Goal: Information Seeking & Learning: Learn about a topic

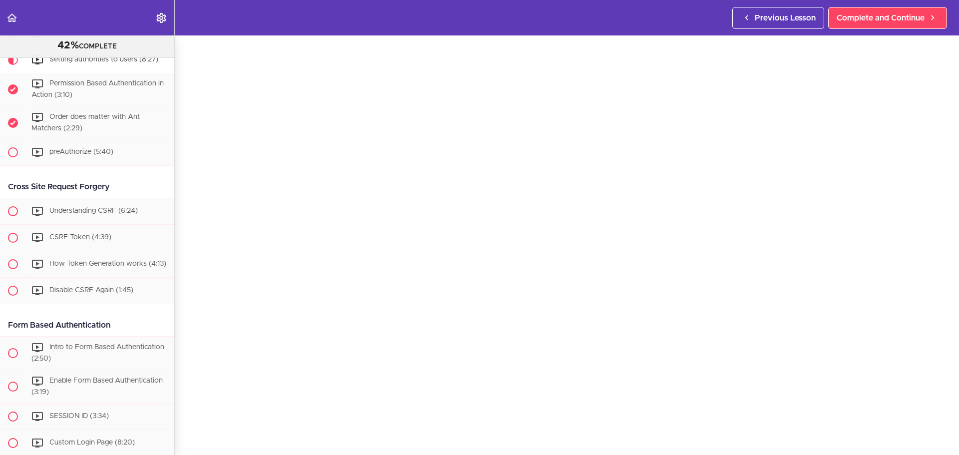
scroll to position [132, 0]
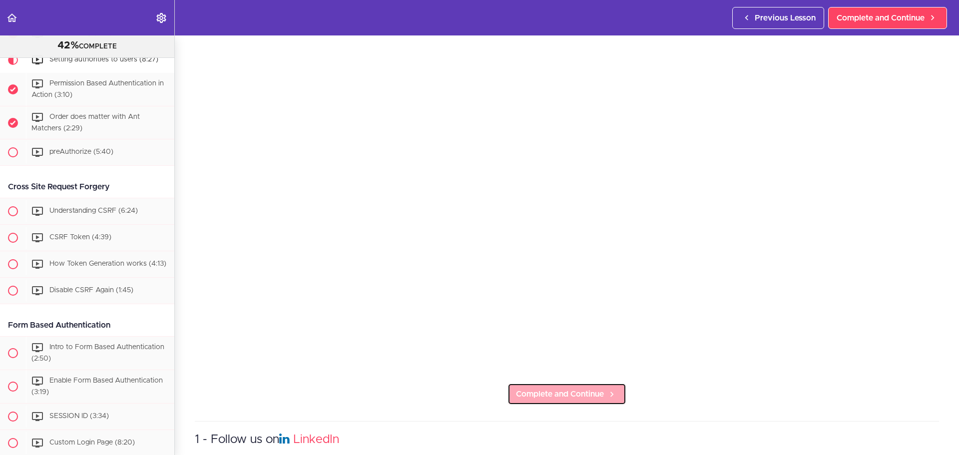
click at [559, 388] on span "Complete and Continue" at bounding box center [560, 394] width 88 height 12
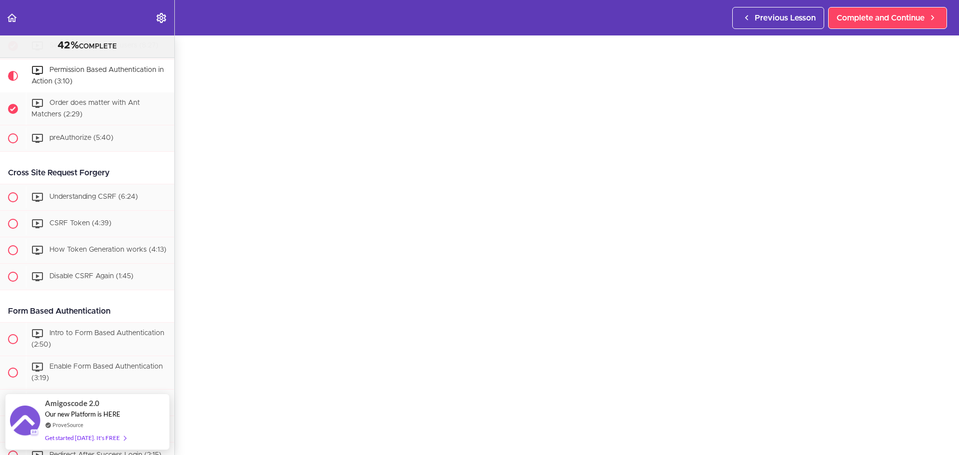
scroll to position [41, 0]
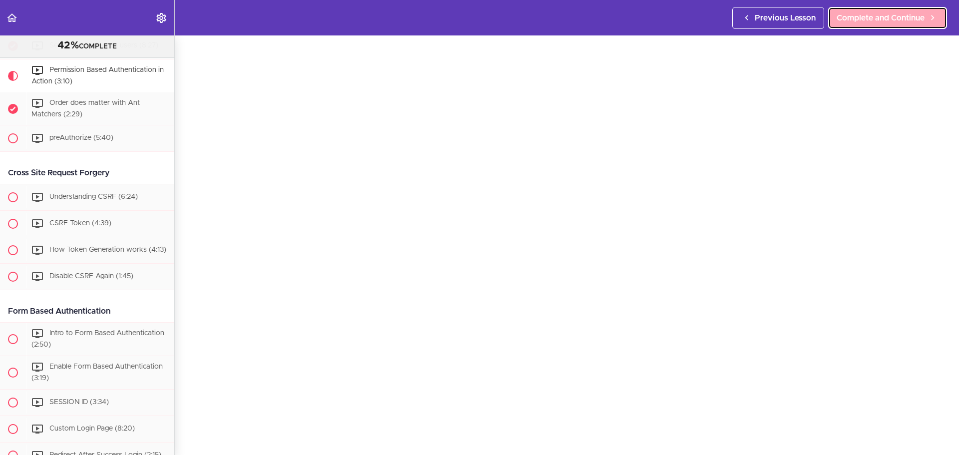
click at [928, 12] on icon at bounding box center [933, 17] width 12 height 10
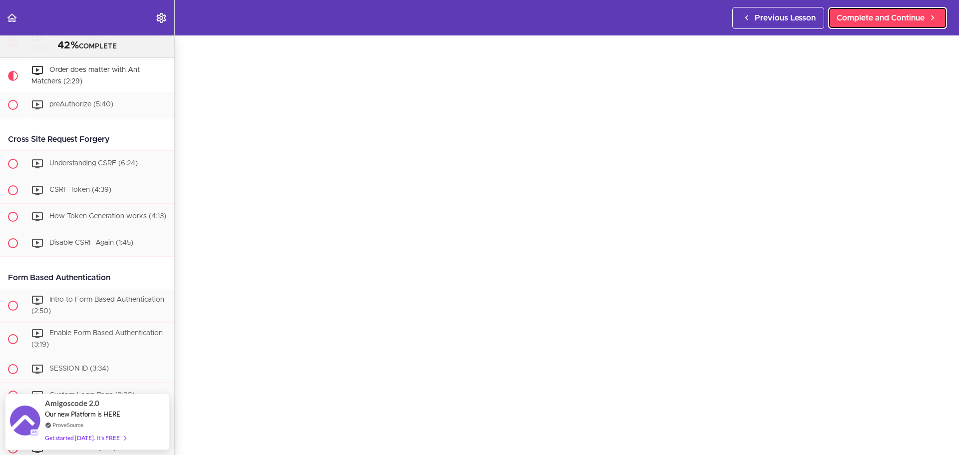
scroll to position [41, 0]
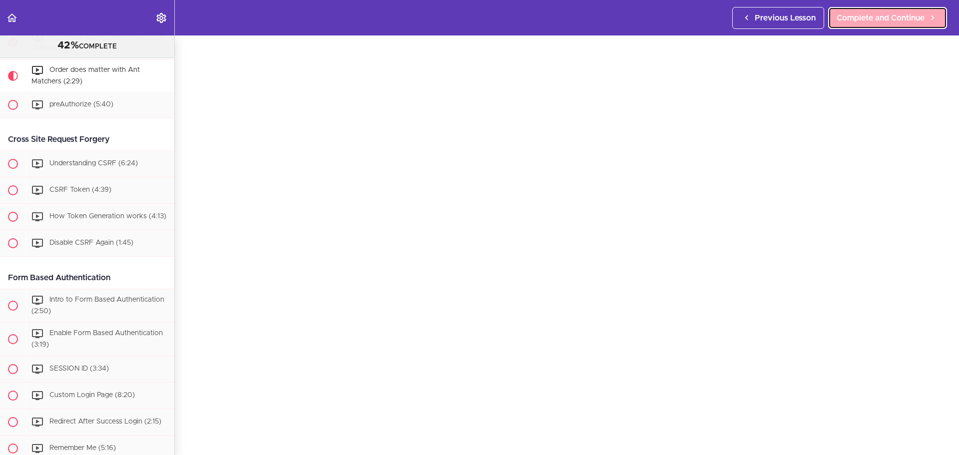
click at [914, 17] on span "Complete and Continue" at bounding box center [881, 18] width 88 height 12
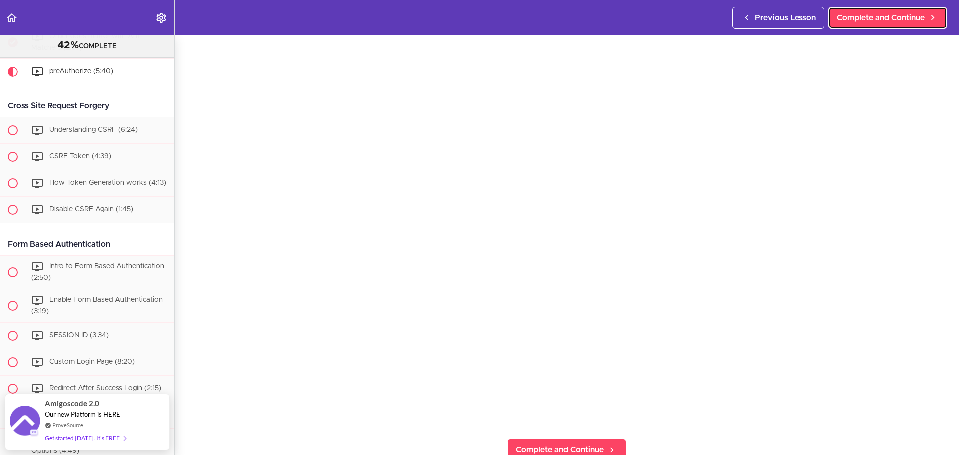
scroll to position [77, 0]
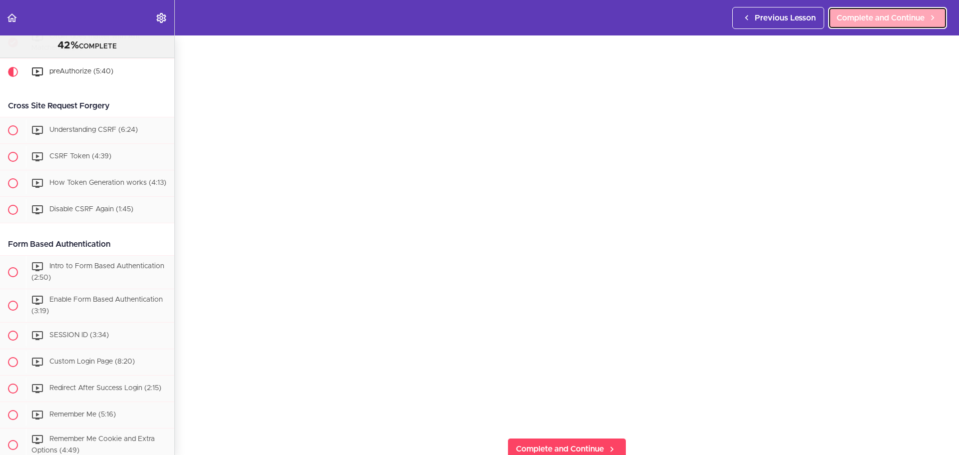
click at [875, 17] on span "Complete and Continue" at bounding box center [881, 18] width 88 height 12
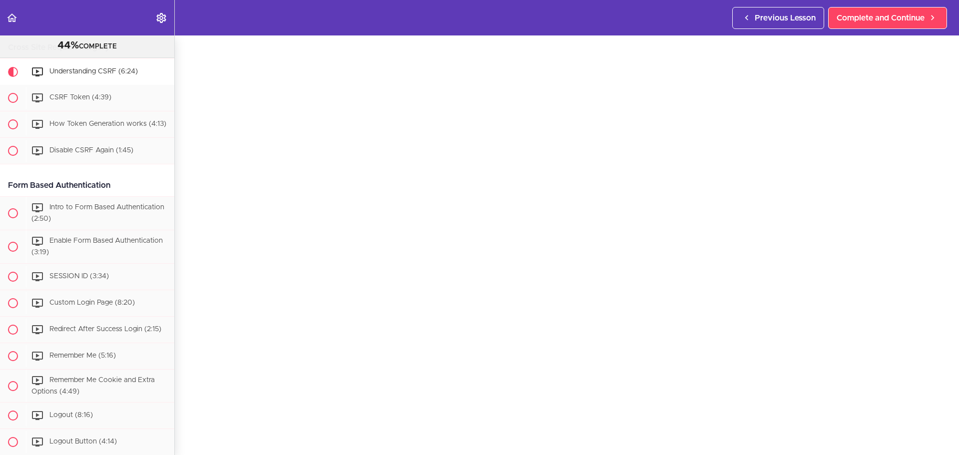
scroll to position [936, 0]
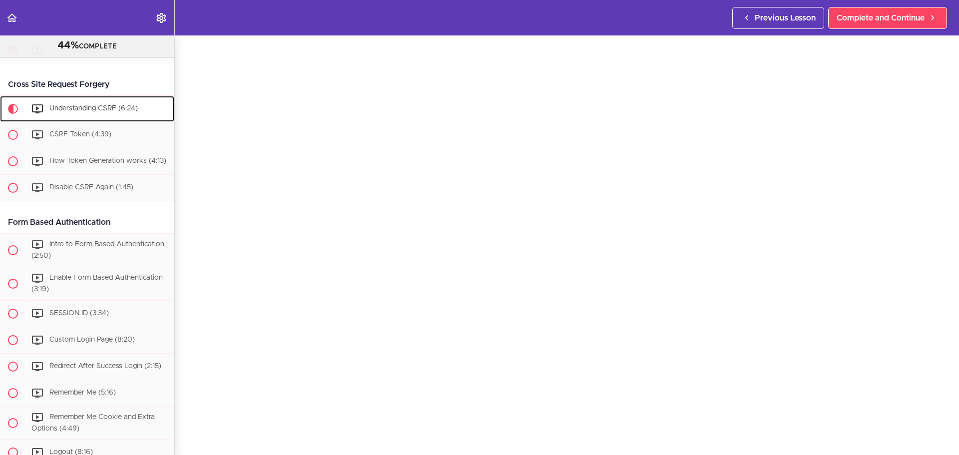
click at [93, 112] on span "Understanding CSRF (6:24)" at bounding box center [93, 108] width 88 height 7
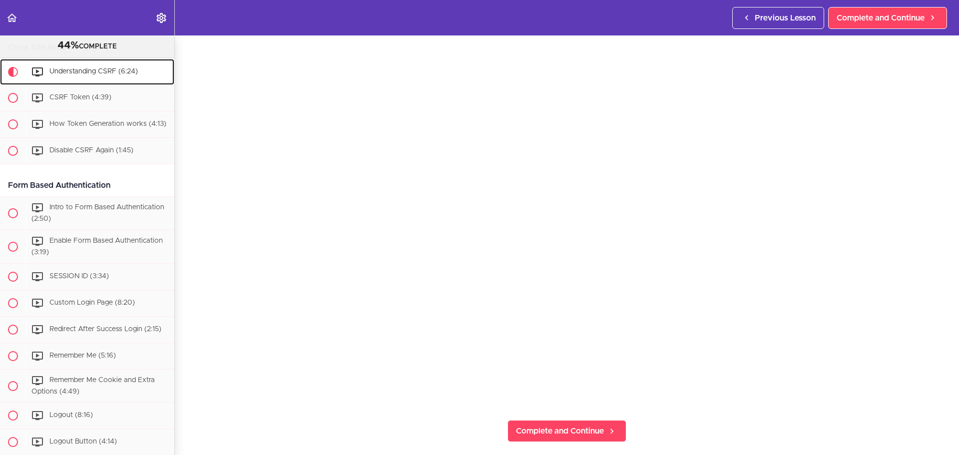
scroll to position [95, 0]
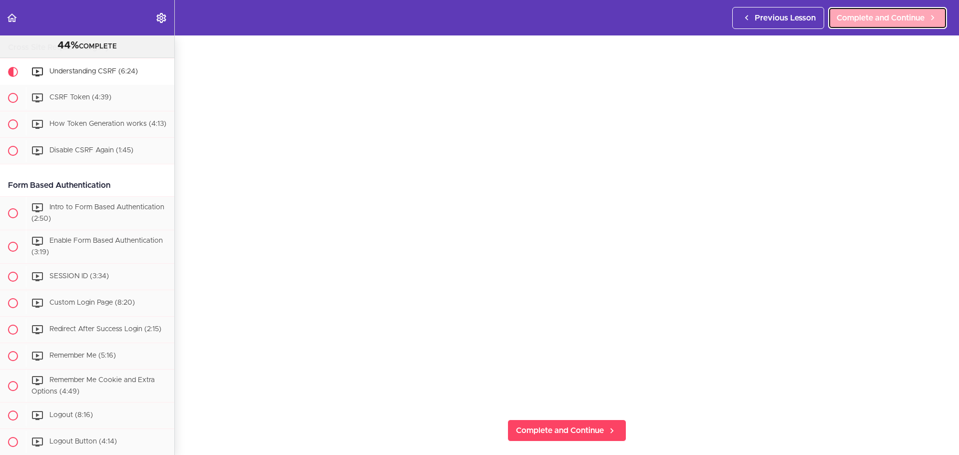
click at [880, 20] on span "Complete and Continue" at bounding box center [881, 18] width 88 height 12
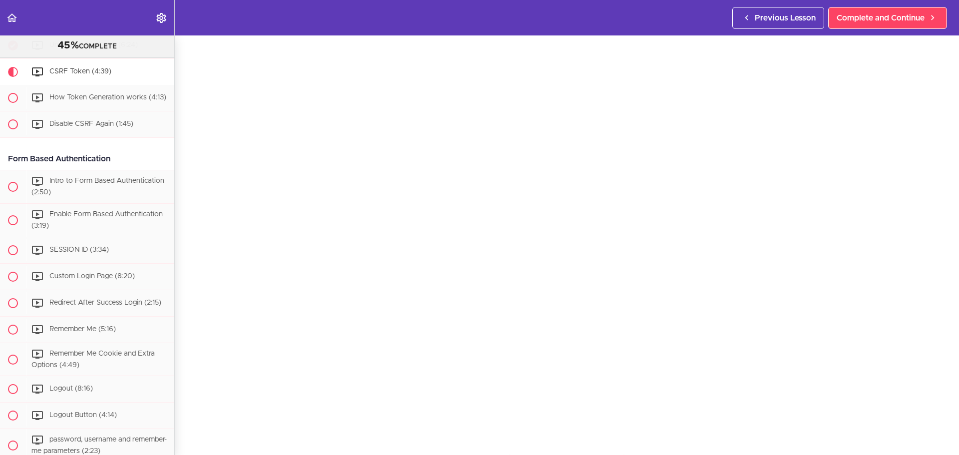
scroll to position [61, 0]
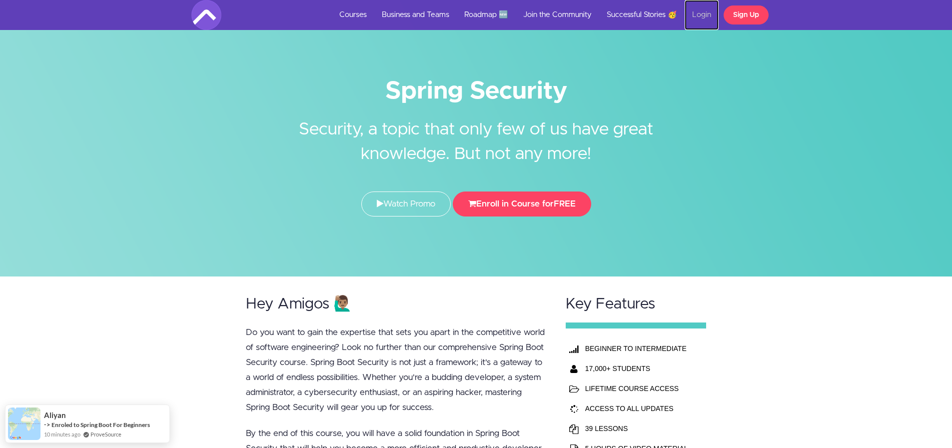
click at [710, 19] on link "Login" at bounding box center [701, 15] width 34 height 30
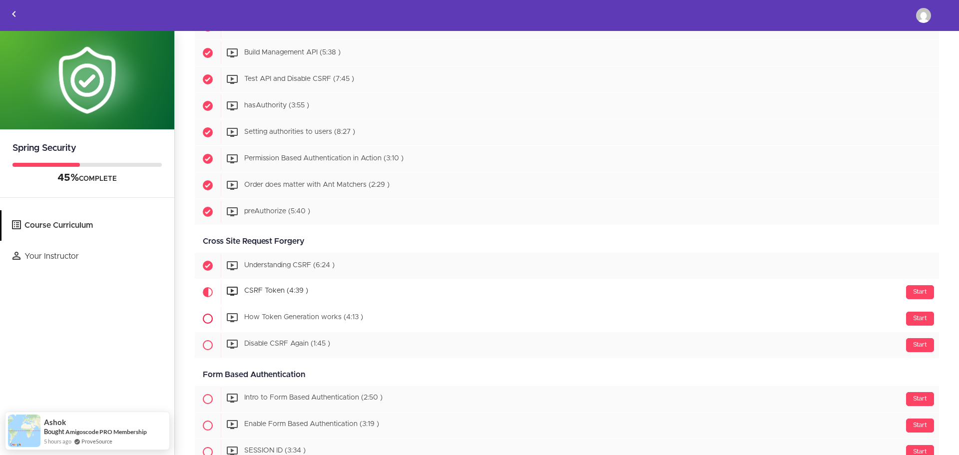
scroll to position [749, 0]
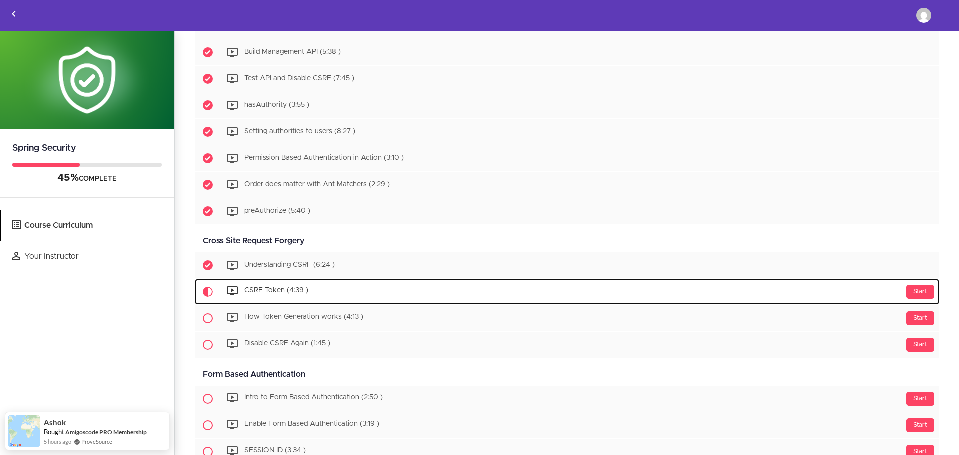
click at [362, 291] on div "Start CSRF Token (4:39 )" at bounding box center [580, 292] width 718 height 24
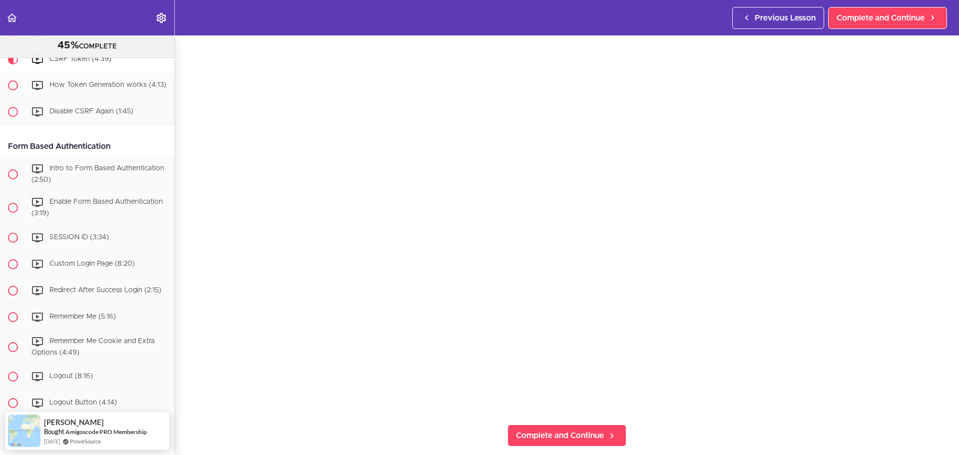
scroll to position [91, 0]
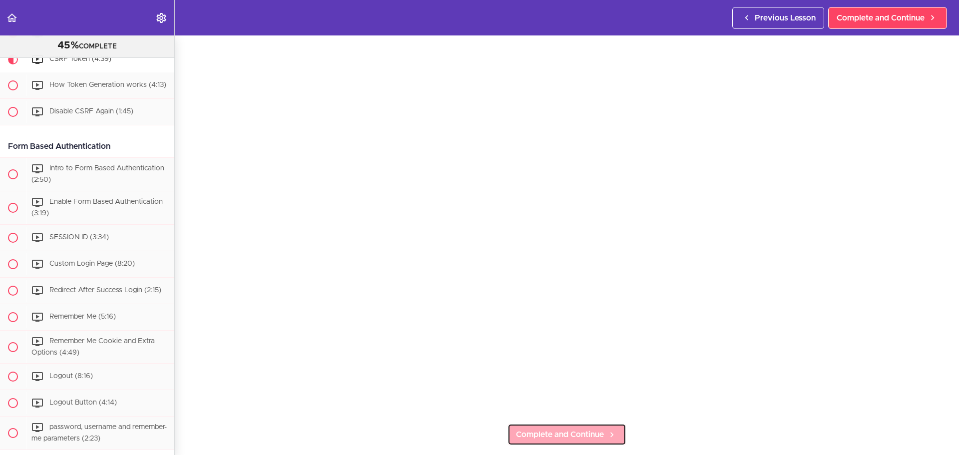
click at [567, 429] on span "Complete and Continue" at bounding box center [560, 435] width 88 height 12
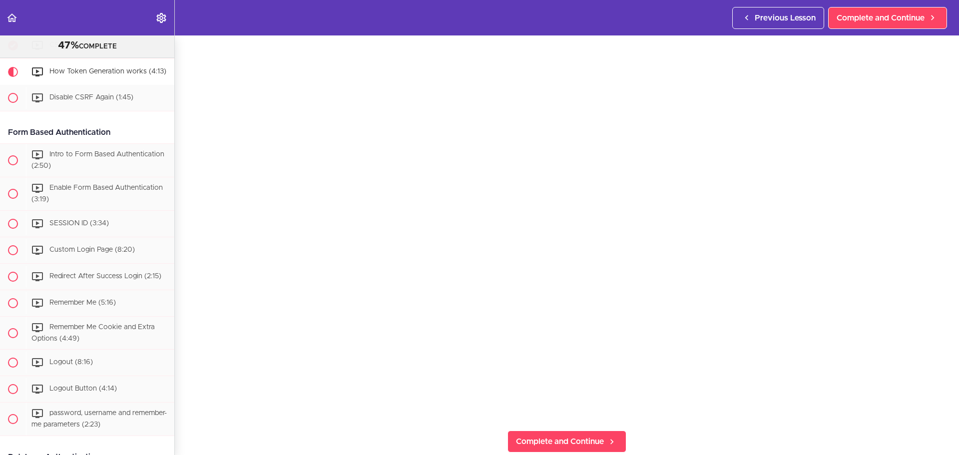
scroll to position [988, 0]
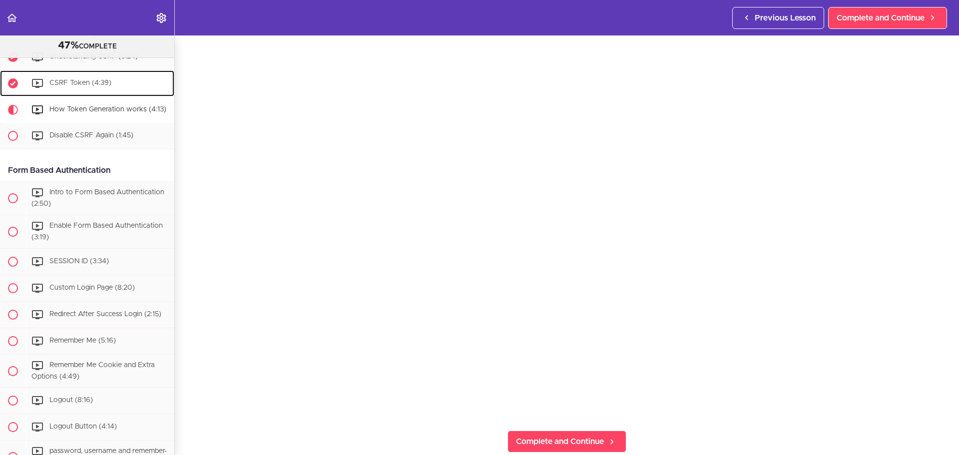
click at [72, 93] on div "CSRF Token (4:39)" at bounding box center [100, 83] width 148 height 22
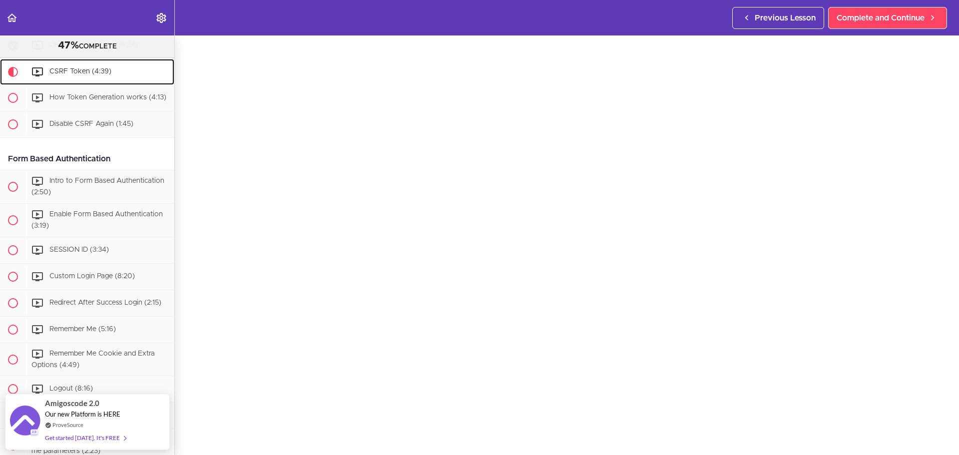
scroll to position [43, 0]
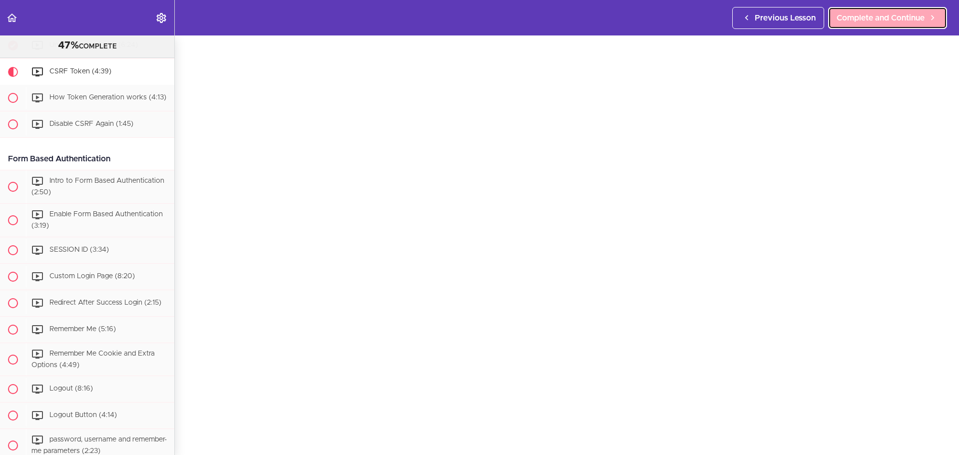
click at [872, 12] on span "Complete and Continue" at bounding box center [881, 18] width 88 height 12
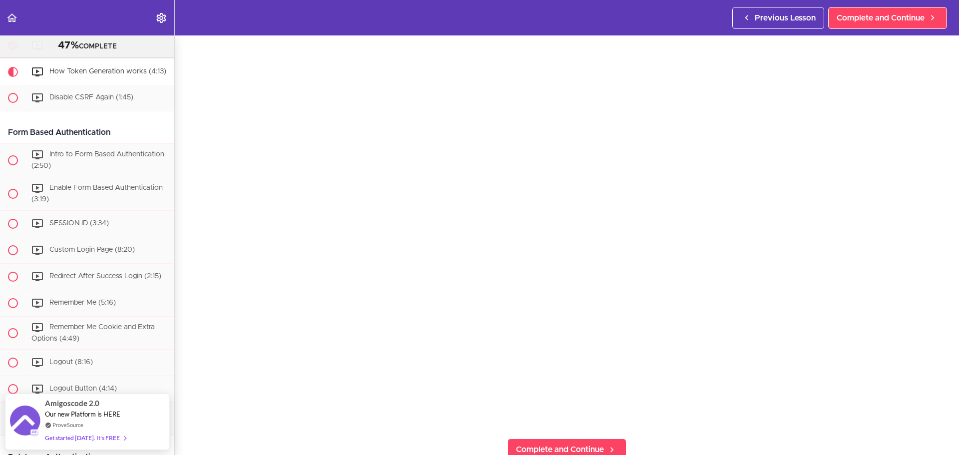
scroll to position [77, 0]
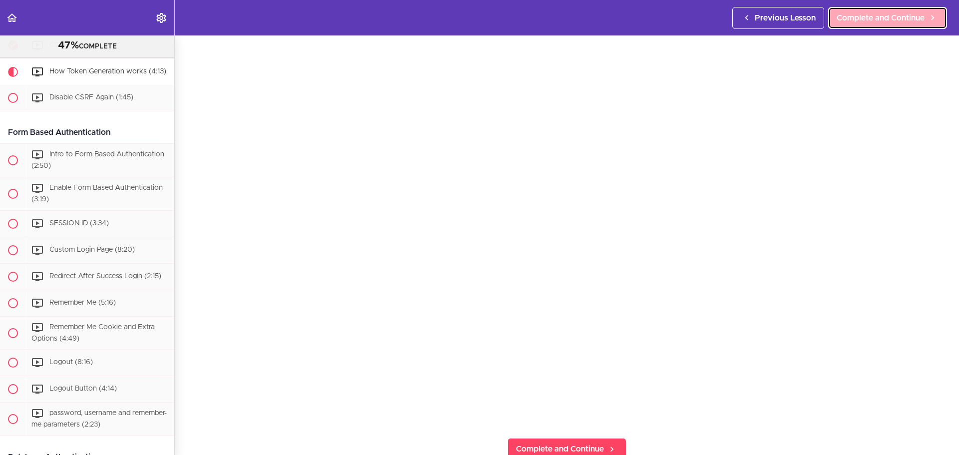
click at [868, 16] on span "Complete and Continue" at bounding box center [881, 18] width 88 height 12
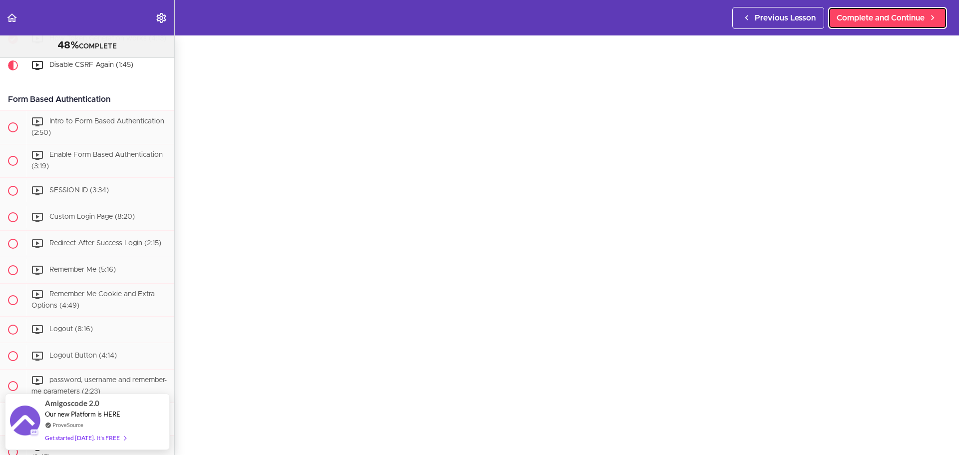
scroll to position [54, 0]
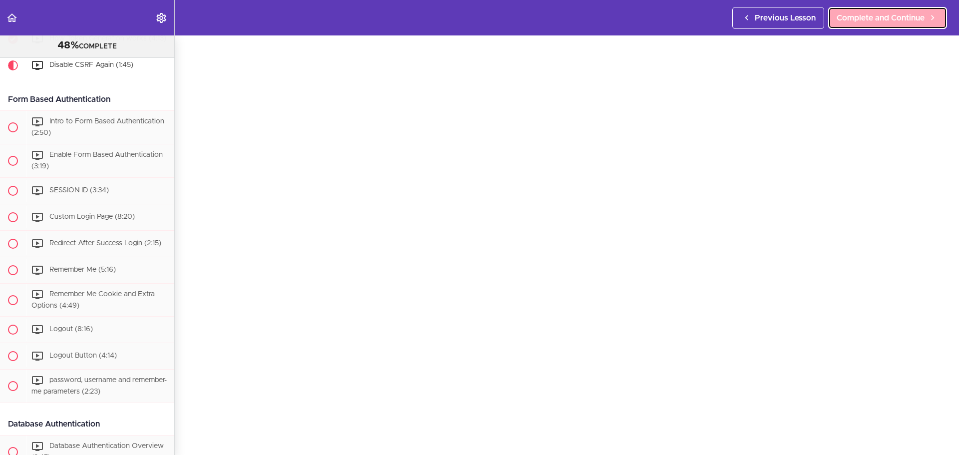
click at [934, 27] on link "Complete and Continue" at bounding box center [887, 18] width 119 height 22
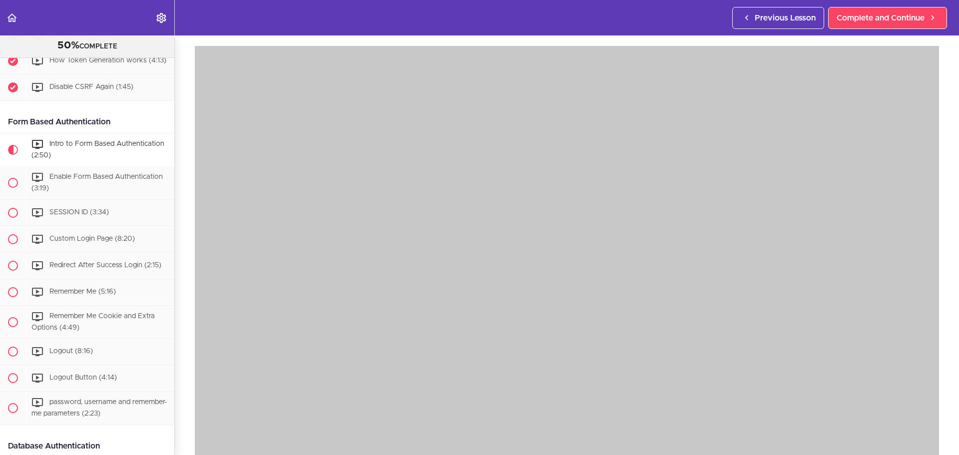
scroll to position [34, 0]
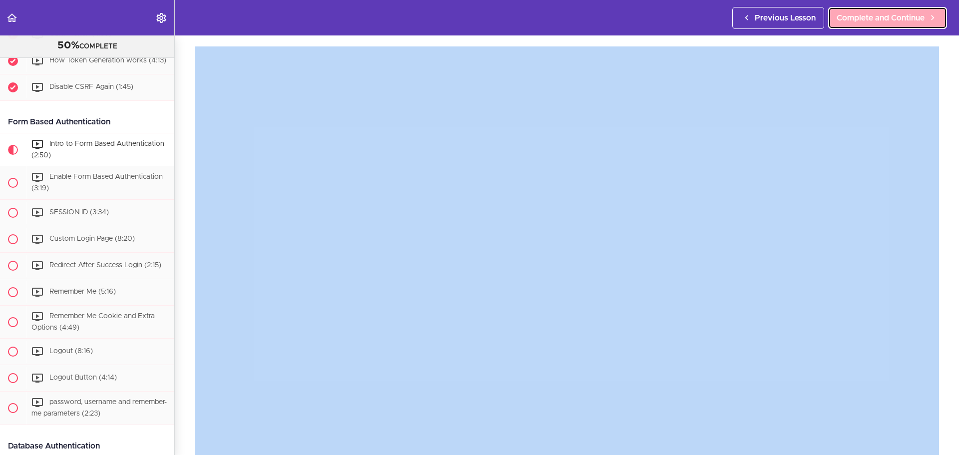
click at [919, 26] on link "Complete and Continue" at bounding box center [887, 18] width 119 height 22
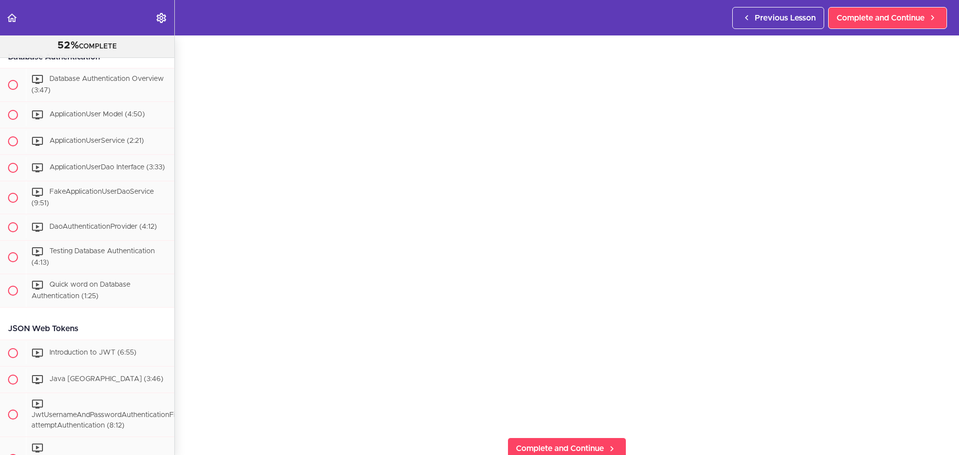
scroll to position [1426, 0]
click at [144, 307] on div "Quick word on Database Authentication (1:25)" at bounding box center [100, 290] width 148 height 33
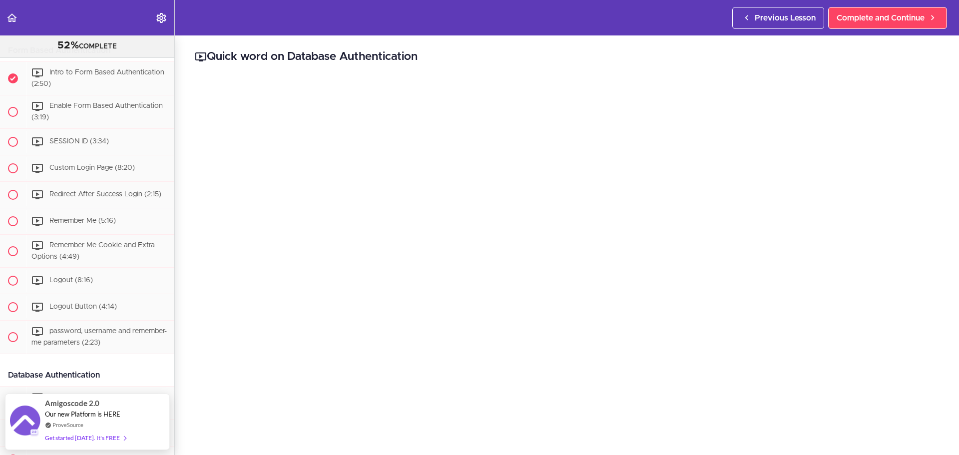
scroll to position [1107, 0]
click at [130, 119] on div "Enable Form Based Authentication (3:19)" at bounding box center [100, 112] width 148 height 33
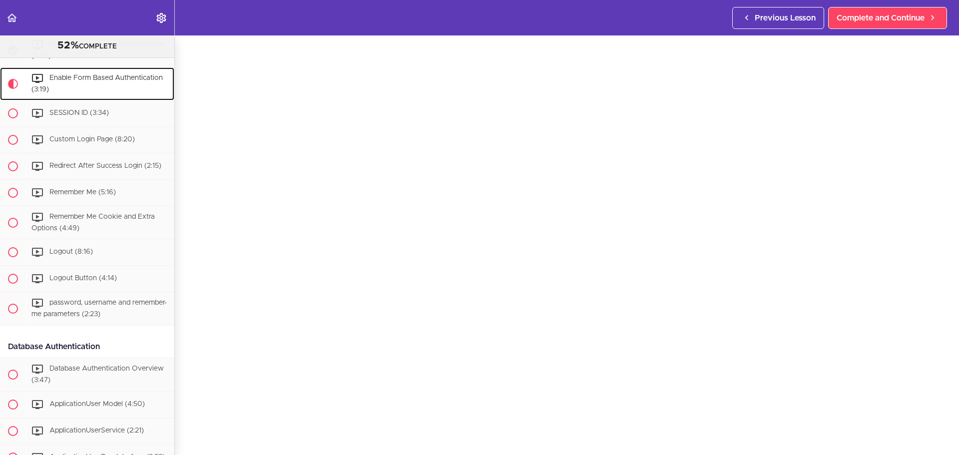
scroll to position [54, 0]
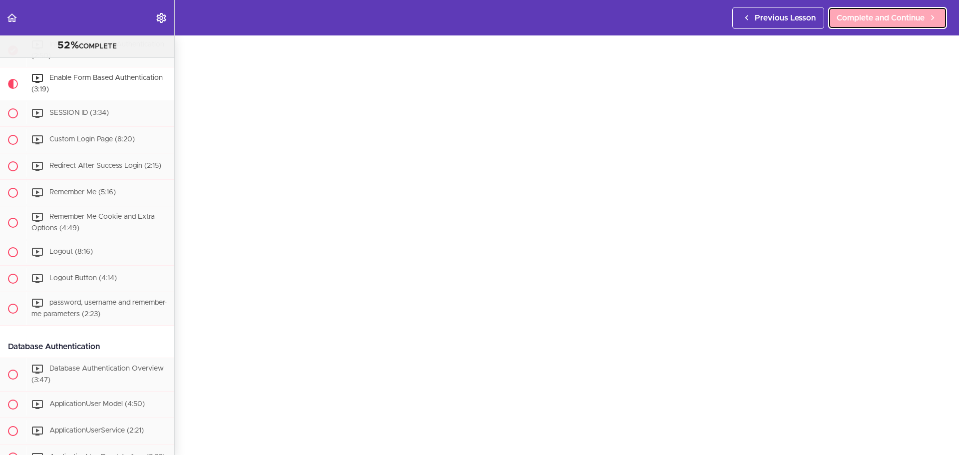
click at [858, 9] on link "Complete and Continue" at bounding box center [887, 18] width 119 height 22
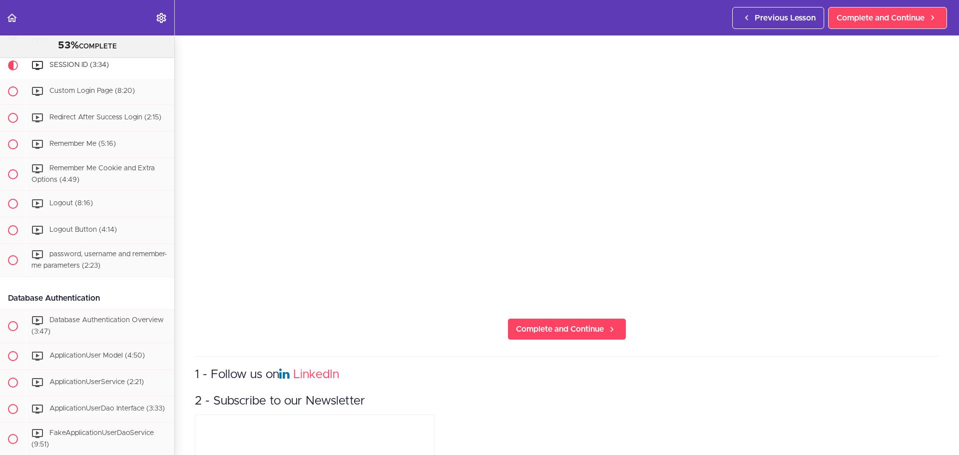
scroll to position [197, 0]
click at [598, 323] on span "Complete and Continue" at bounding box center [560, 329] width 88 height 12
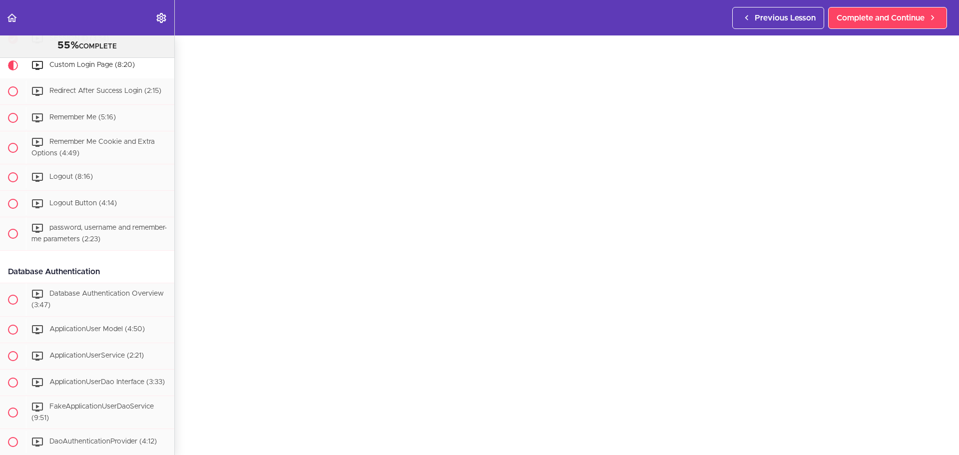
scroll to position [40, 0]
